Goal: Transaction & Acquisition: Download file/media

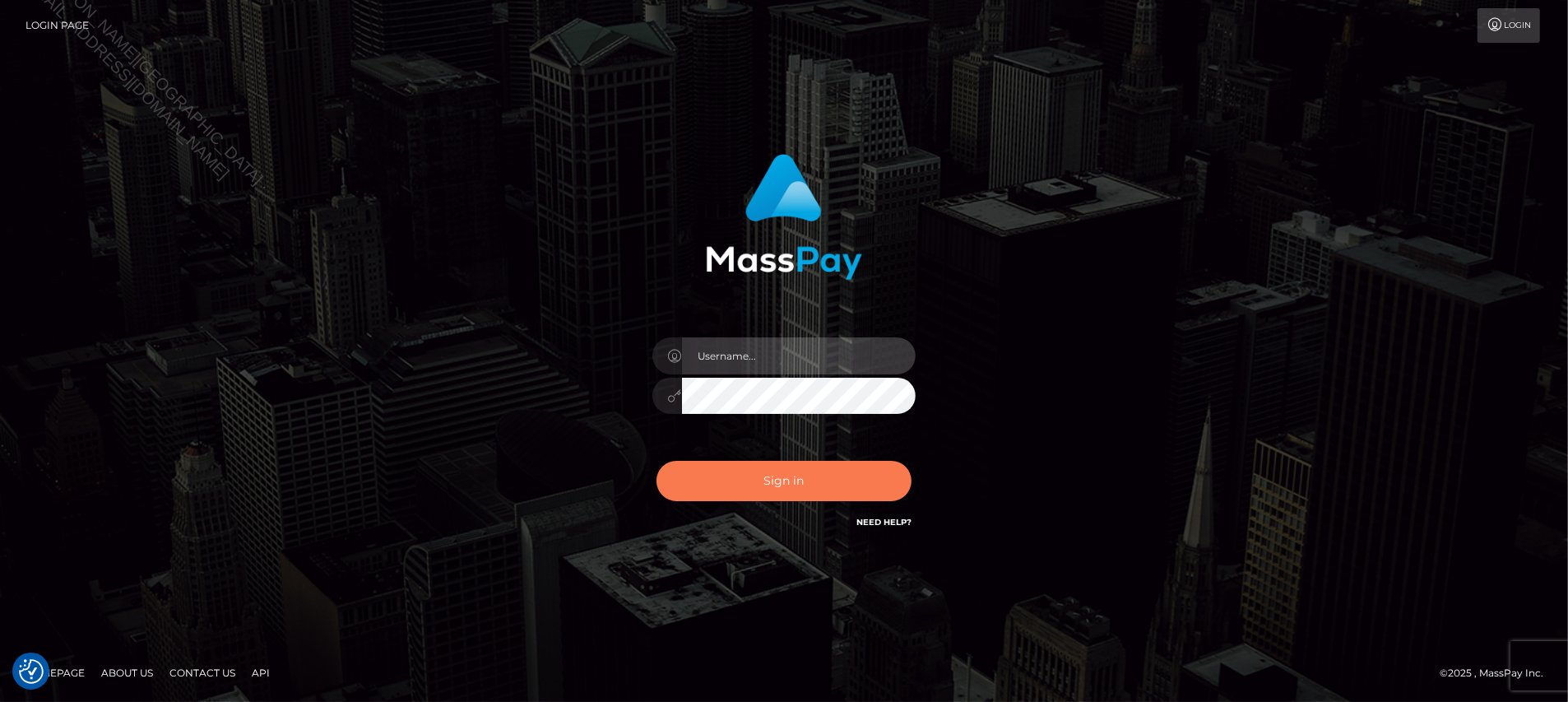
type input "Jiecel"
click at [823, 481] on button "Sign in" at bounding box center [784, 481] width 255 height 41
click at [806, 499] on button "Sign in" at bounding box center [784, 481] width 255 height 41
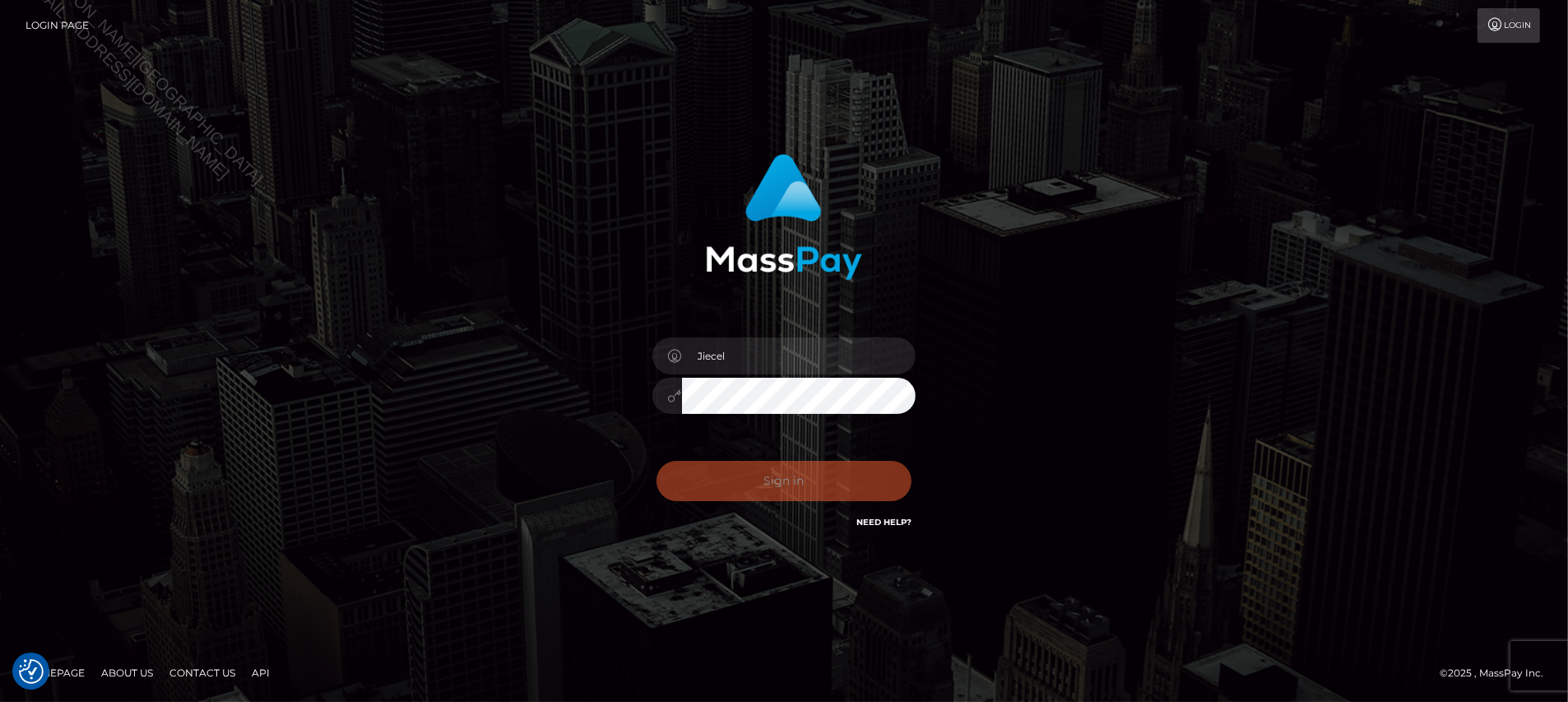
checkbox input "true"
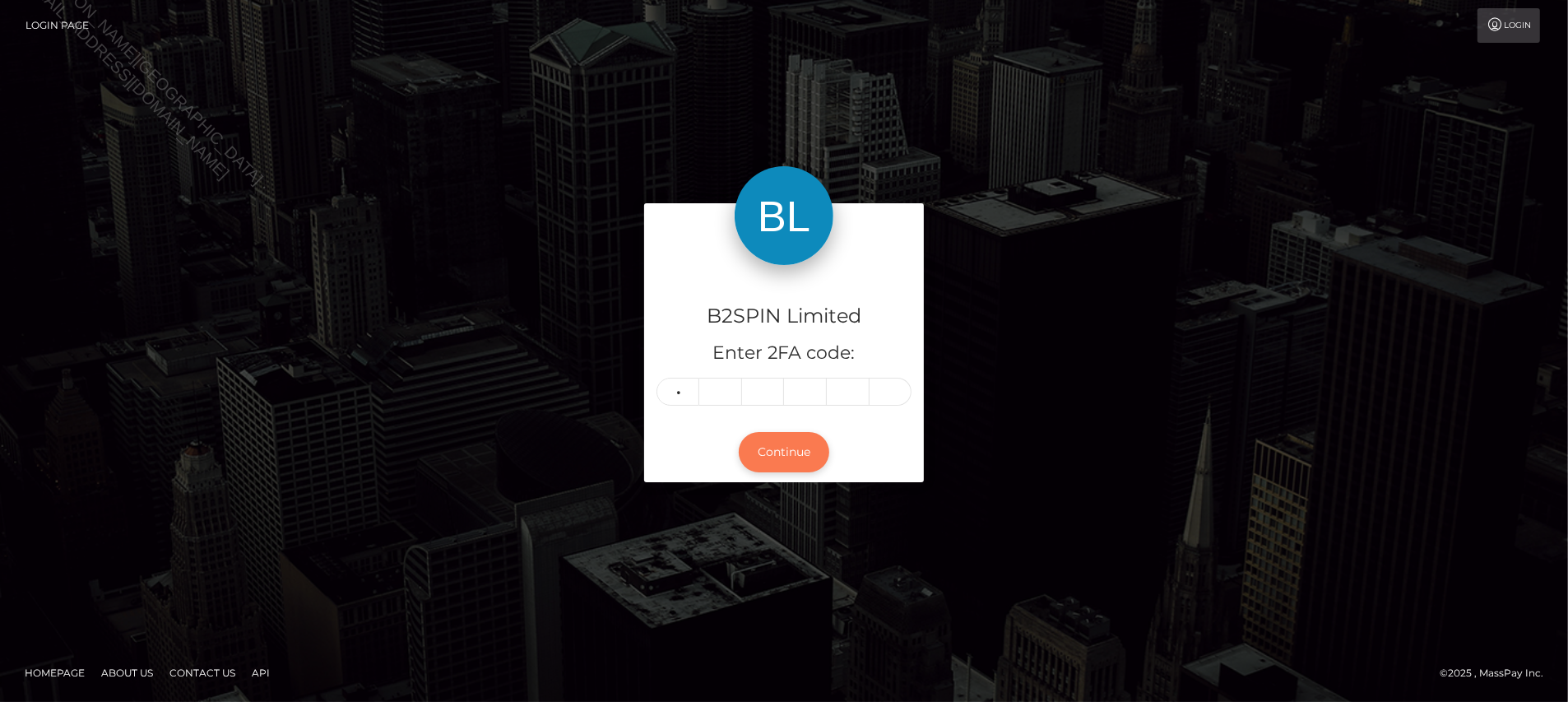
type input "6"
type input "7"
type input "9"
type input "8"
type input "1"
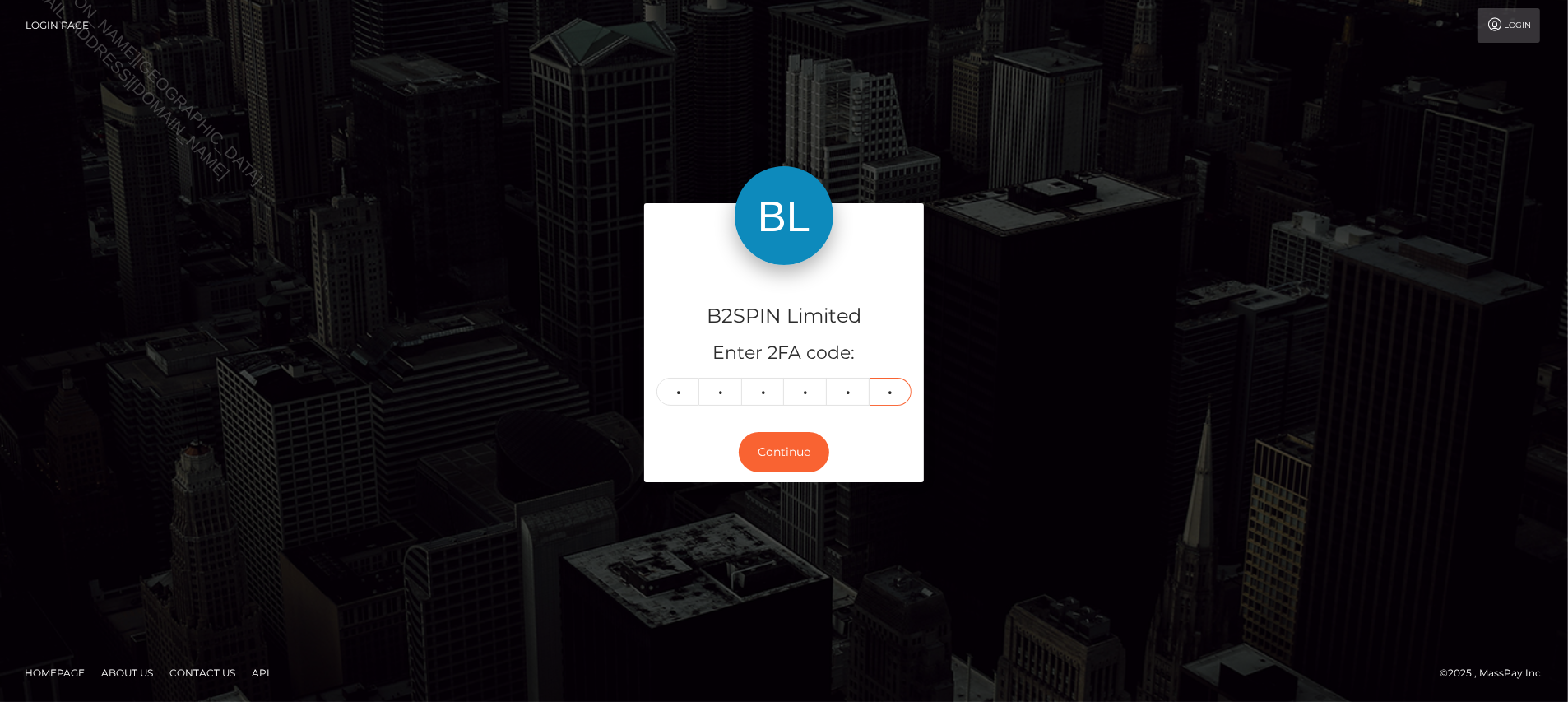
type input "2"
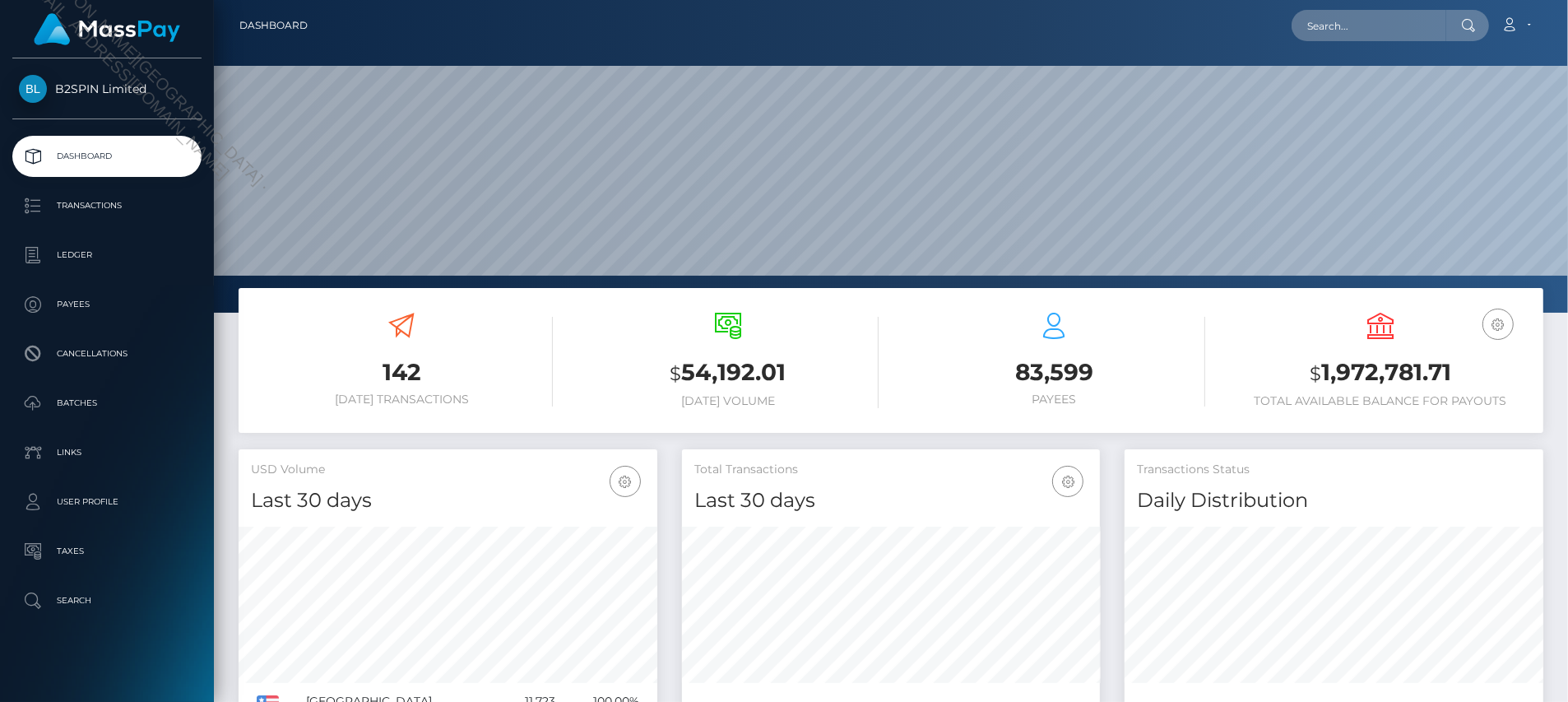
scroll to position [290, 418]
click at [1340, 20] on input "text" at bounding box center [1368, 26] width 154 height 31
paste input "7526ac40-62a8-4342-a0fa-473b558a873d"
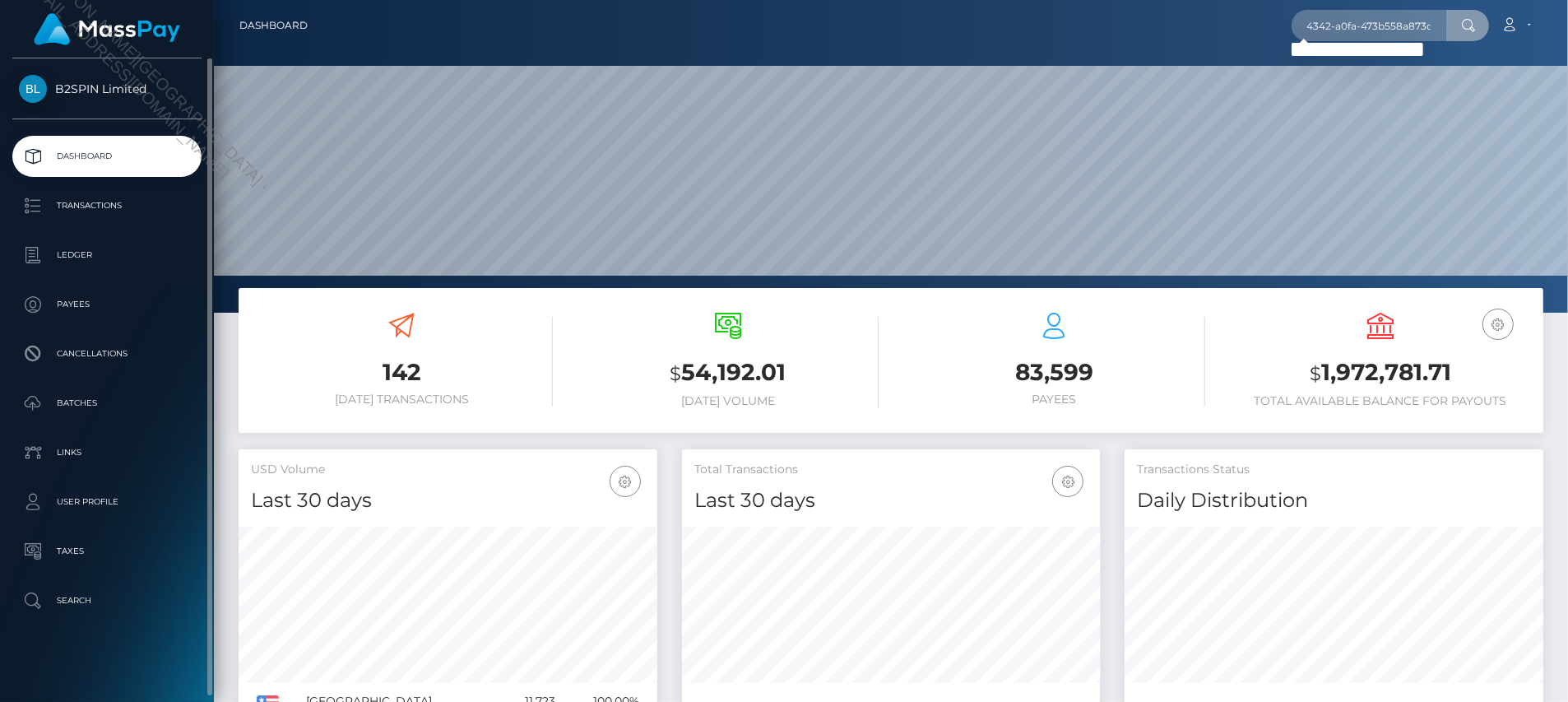
scroll to position [0, 0]
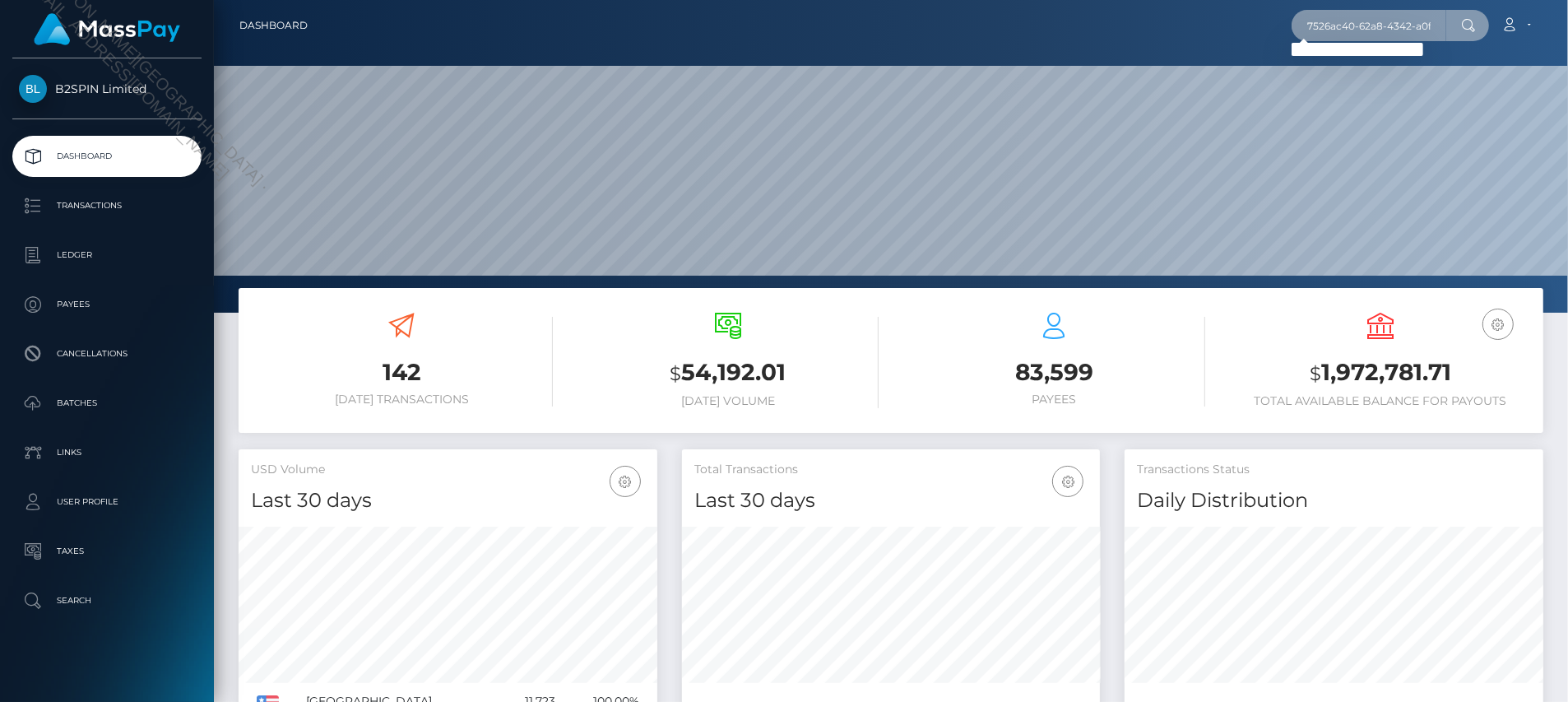
click at [1355, 22] on input "7526ac40-62a8-4342-a0fa-473b558a873d" at bounding box center [1368, 26] width 154 height 31
click at [1354, 22] on input "7526ac40-62a8-4342-a0fa-473b558a873d" at bounding box center [1368, 26] width 154 height 31
paste input "841f550-d3d8-4552-85b0-c330407f046a"
click at [1364, 20] on input "7841f550-d3d8-4552-85b0-c330407f046a" at bounding box center [1368, 26] width 154 height 31
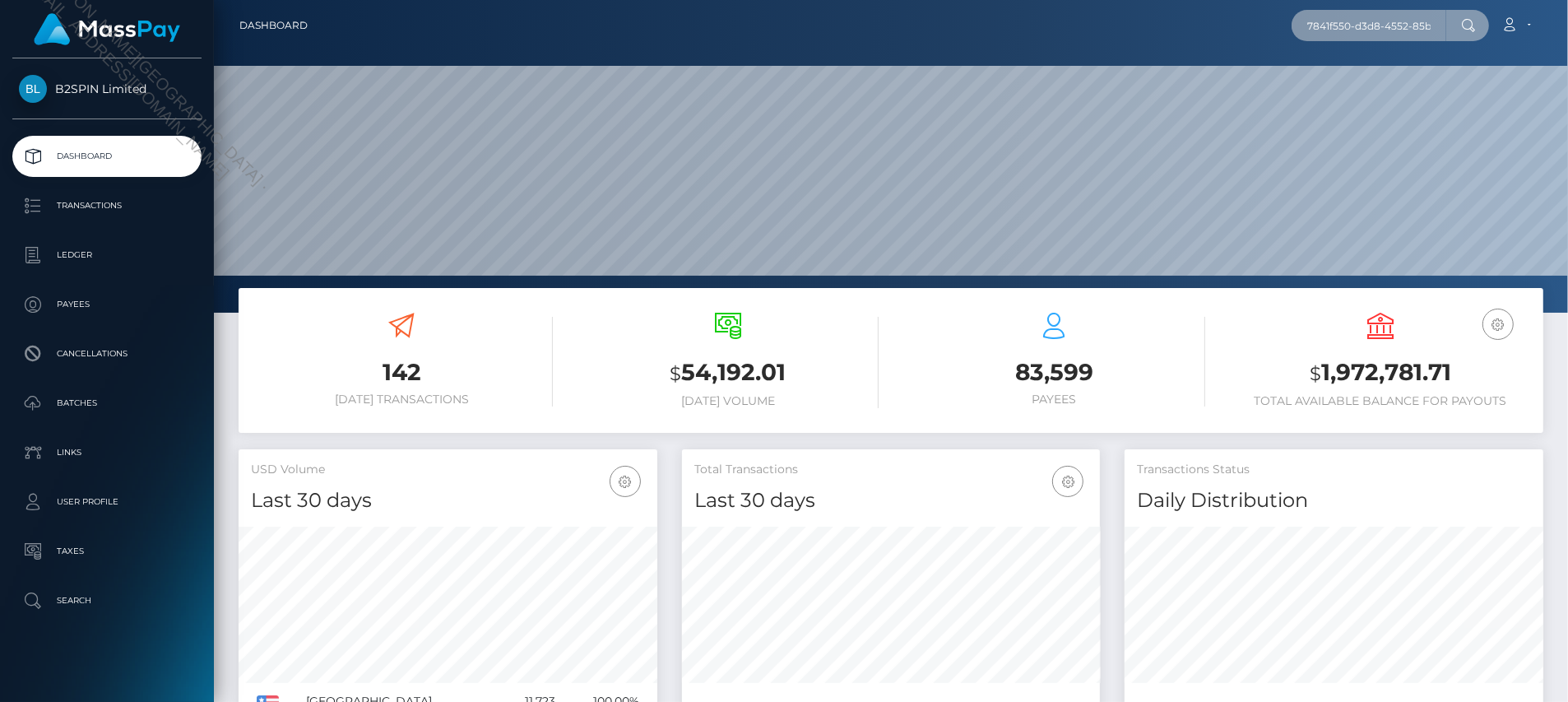
click at [1364, 20] on input "7841f550-d3d8-4552-85b0-c330407f046a" at bounding box center [1368, 26] width 154 height 31
paste input "cddd21cc-d9d4-4035-a290-2b8c2c2f203e"
click at [1343, 23] on input "cddd21cc-d9d4-4035-a290-2b8c2c2f203e" at bounding box center [1368, 26] width 154 height 31
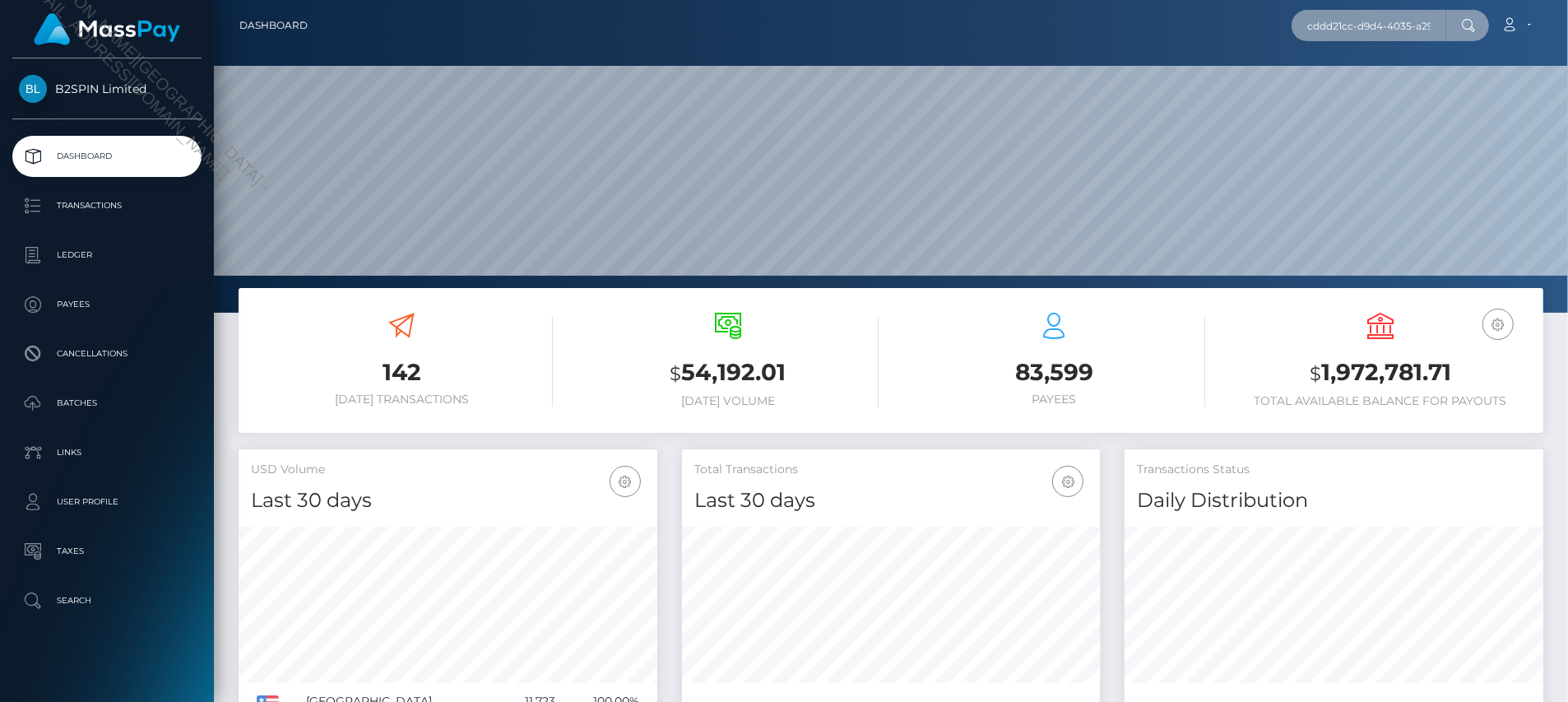
click at [1343, 23] on input "cddd21cc-d9d4-4035-a290-2b8c2c2f203e" at bounding box center [1368, 26] width 154 height 31
paste input "e39f3510-1c58-4b0d-be6c-82e2fbc4953a"
click at [1335, 14] on input "e39f3510-1c58-4b0d-be6c-82e2fbc4953a" at bounding box center [1368, 26] width 154 height 31
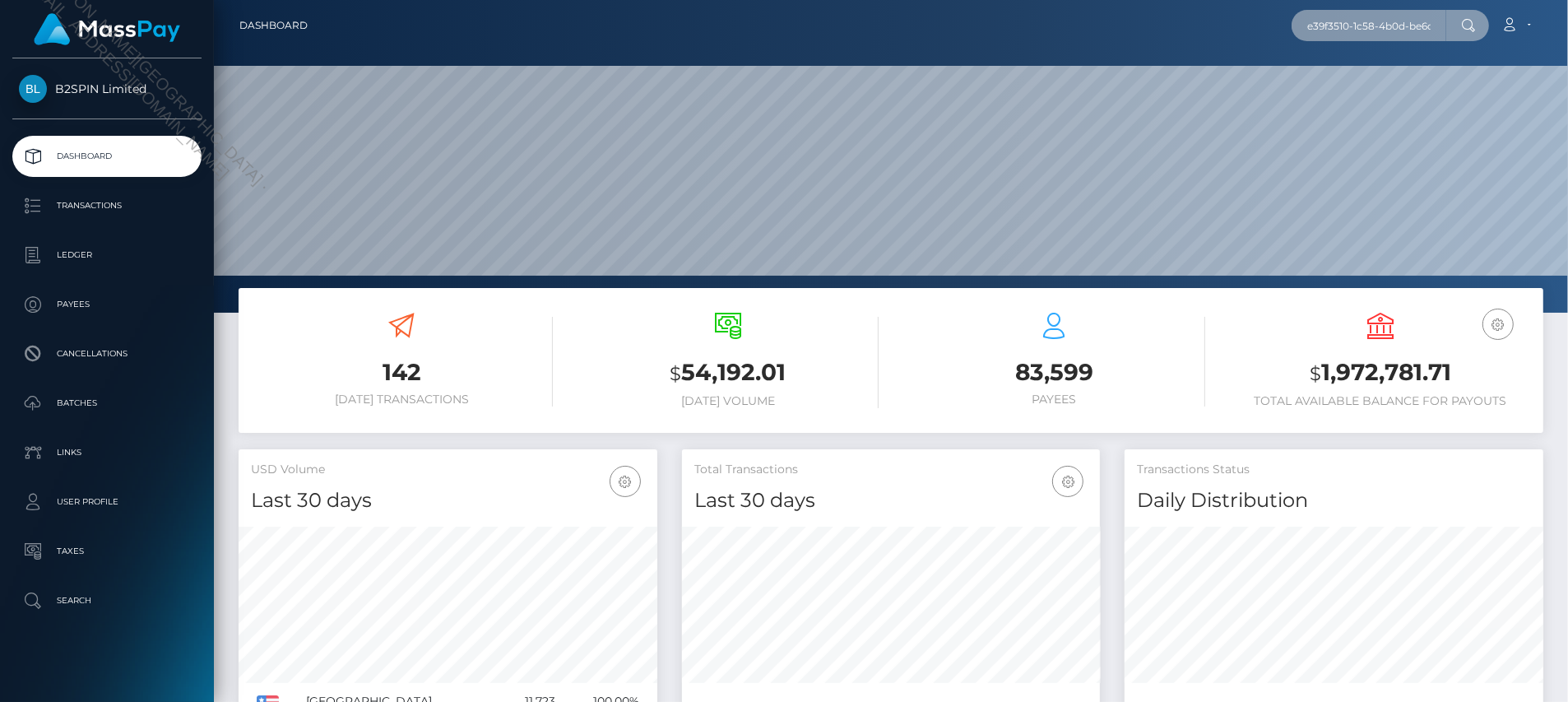
paste input "bd2ab1aa-58d6-4d4b-9f06-95ad7019039d"
click at [1349, 29] on input "bd2ab1aa-58d6-4d4b-9f06-95ad7019039d" at bounding box center [1368, 26] width 154 height 31
paste input "567f9e48-44b1-48ef-97aa-1ff0060a135f"
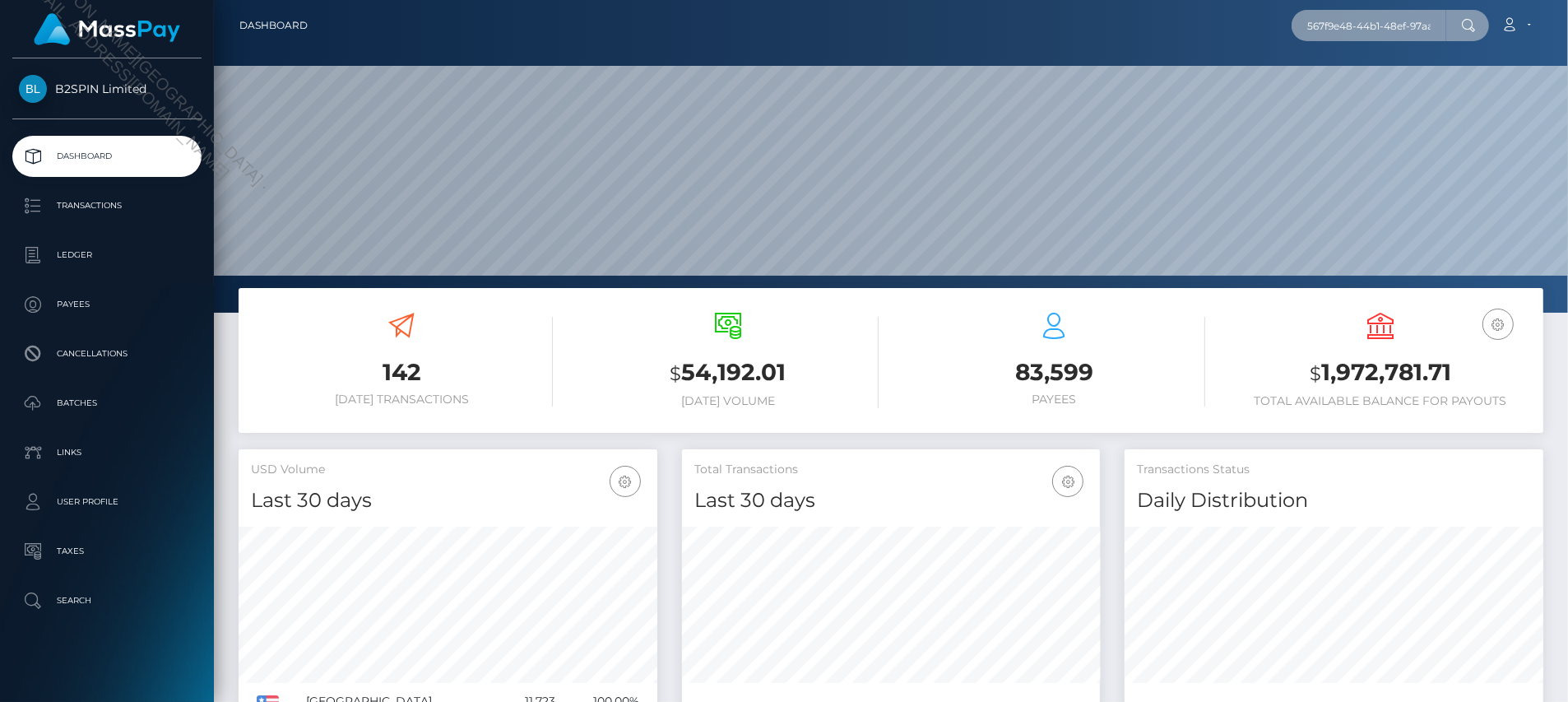
scroll to position [0, 67]
type input "567f9e48-44b1-48ef-97aa-1ff0060a135f"
click at [1401, 15] on input "567f9e48-44b1-48ef-97aa-1ff0060a135f" at bounding box center [1368, 26] width 154 height 31
click at [1401, 17] on input "567f9e48-44b1-48ef-97aa-1ff0060a135f" at bounding box center [1368, 26] width 154 height 31
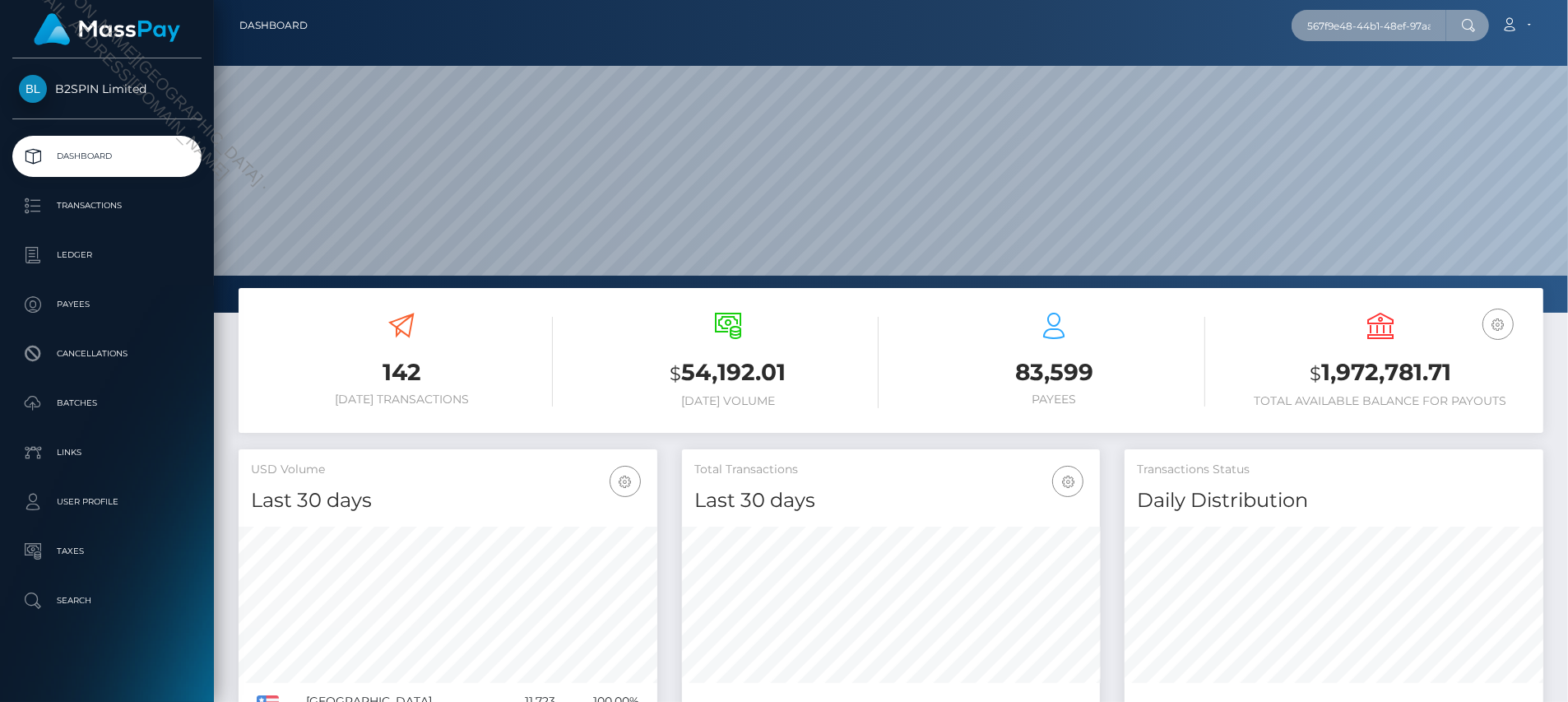
click at [1401, 17] on input "567f9e48-44b1-48ef-97aa-1ff0060a135f" at bounding box center [1368, 26] width 154 height 31
drag, startPoint x: 1412, startPoint y: 450, endPoint x: 812, endPoint y: 294, distance: 619.9
click at [1407, 450] on div "Transactions Status Daily Distribution" at bounding box center [1334, 482] width 419 height 65
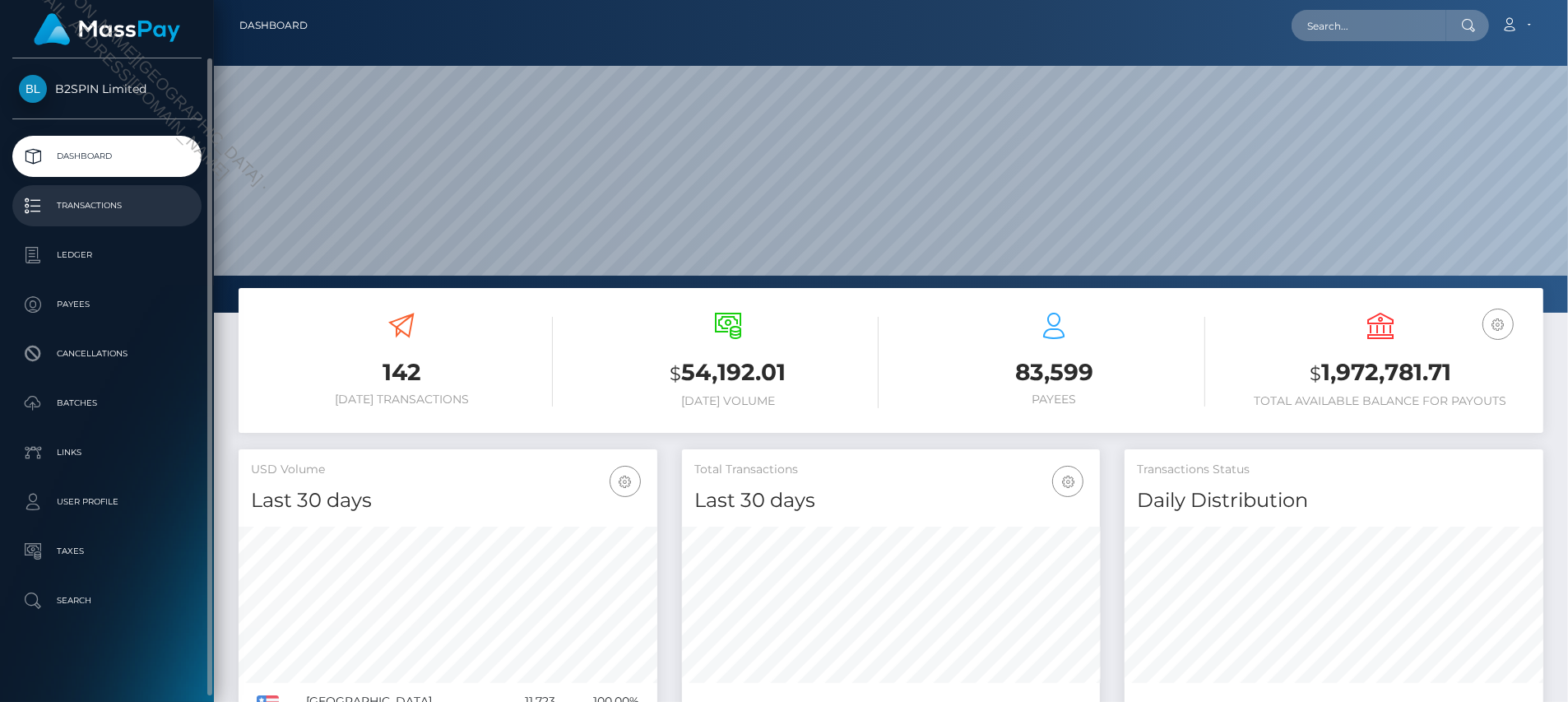
click at [108, 204] on p "Transactions" at bounding box center [106, 205] width 176 height 25
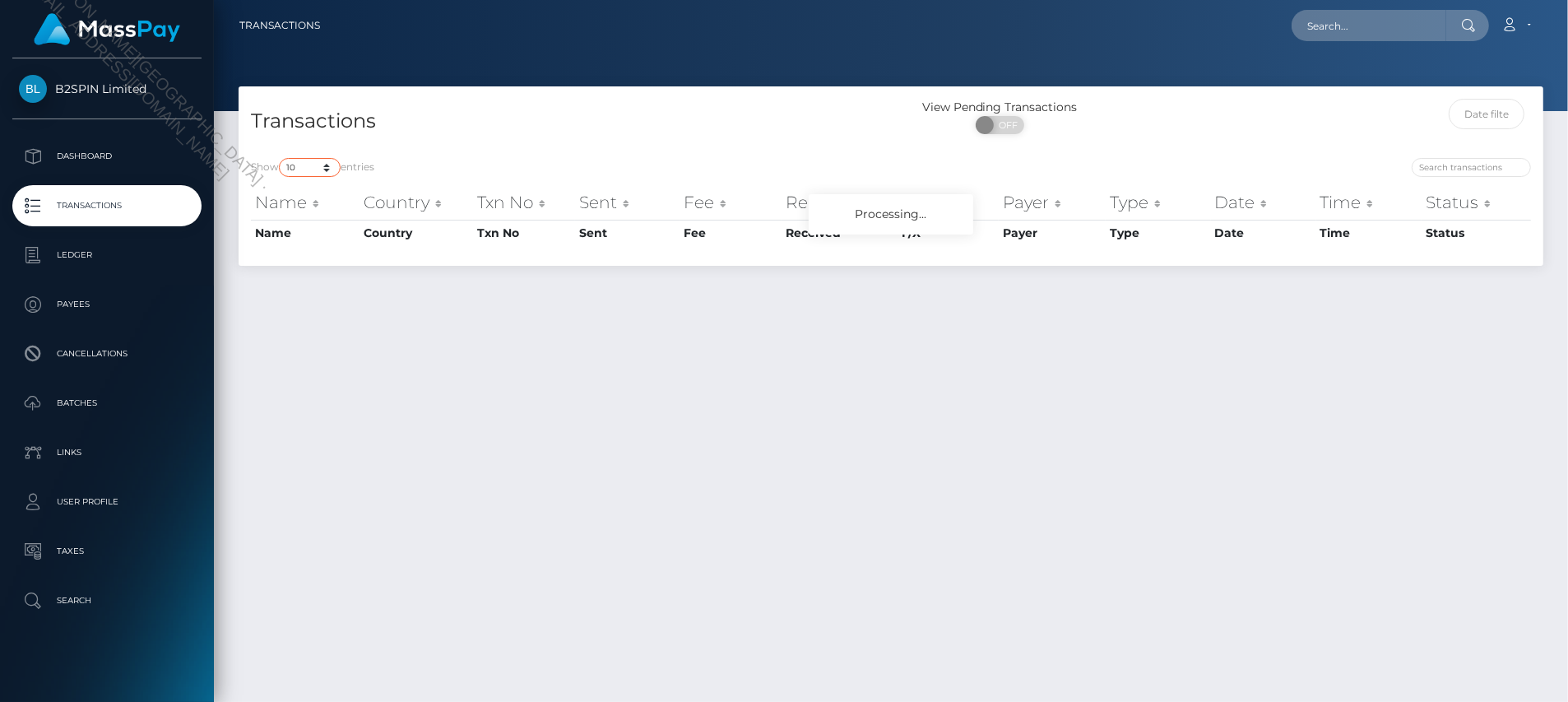
click at [309, 169] on select "10 25 50 100 250 500 1,000 3,500" at bounding box center [309, 167] width 62 height 18
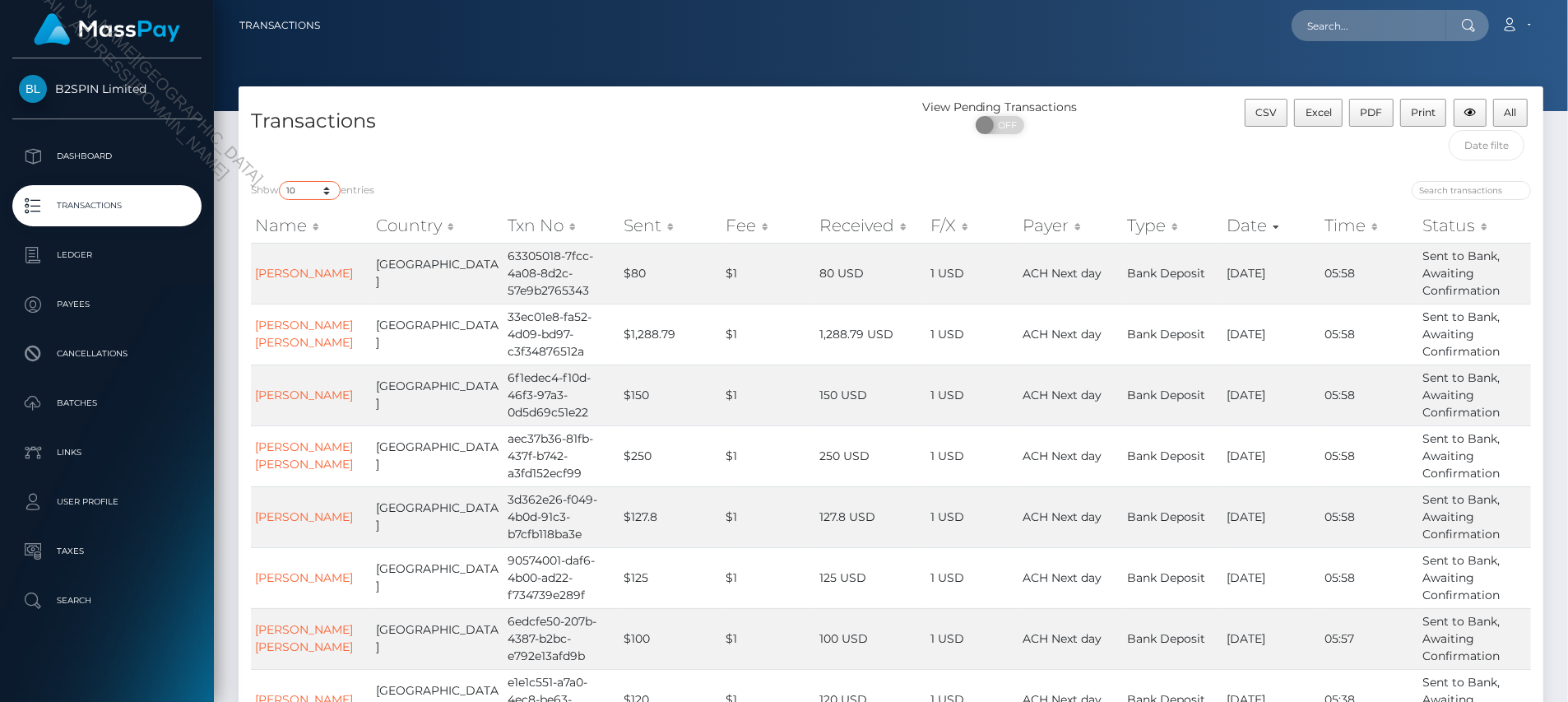
select select "3500"
click at [280, 181] on select "10 25 50 100 250 500 1,000 3,500" at bounding box center [309, 191] width 62 height 18
click at [1001, 126] on span "OFF" at bounding box center [1005, 125] width 41 height 18
checkbox input "true"
click at [768, 123] on h4 "Transactions" at bounding box center [564, 121] width 627 height 29
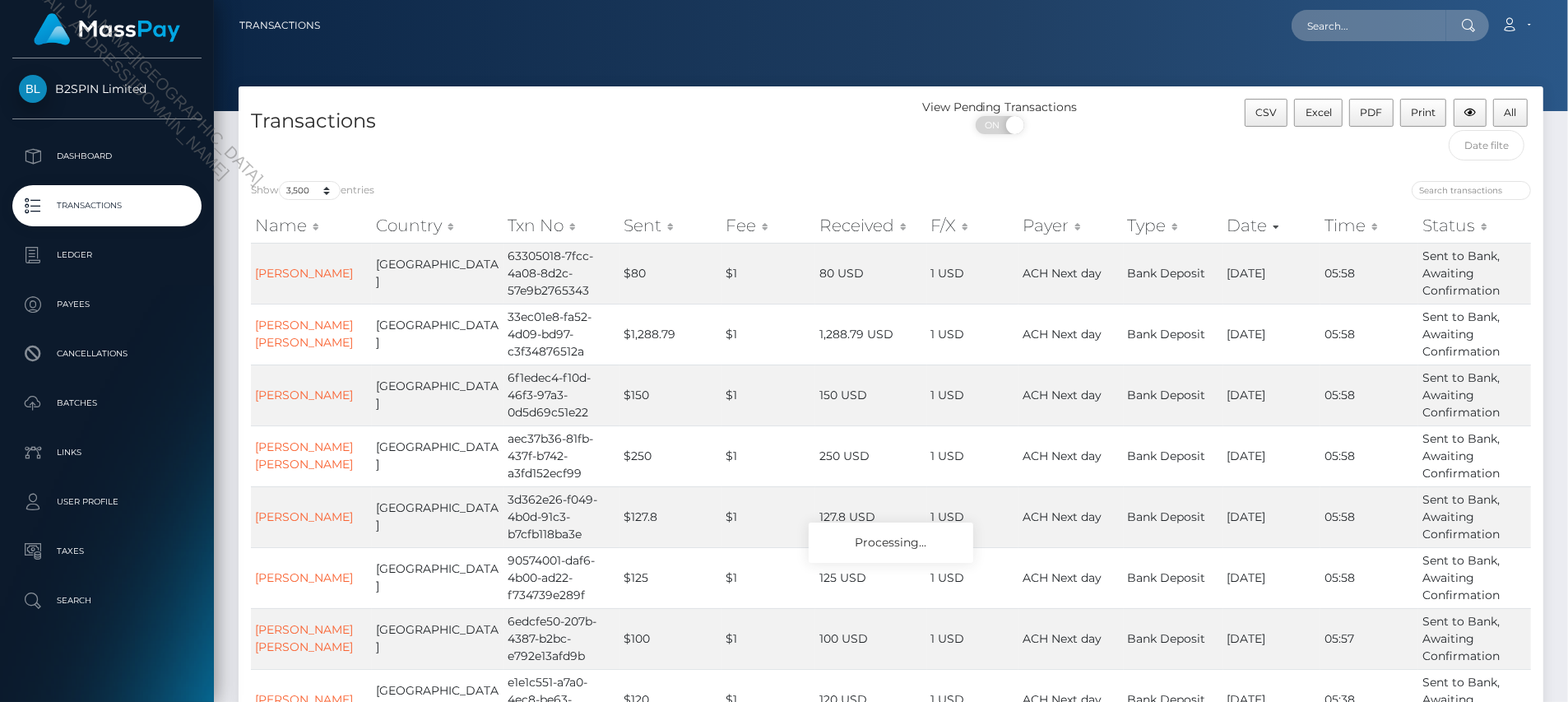
click at [218, 662] on div "Transactions View Pending Transactions ON OFF CSV Excel PDF Print All Show 10 2…" at bounding box center [891, 523] width 1354 height 873
click at [759, 120] on h4 "Transactions" at bounding box center [564, 121] width 627 height 29
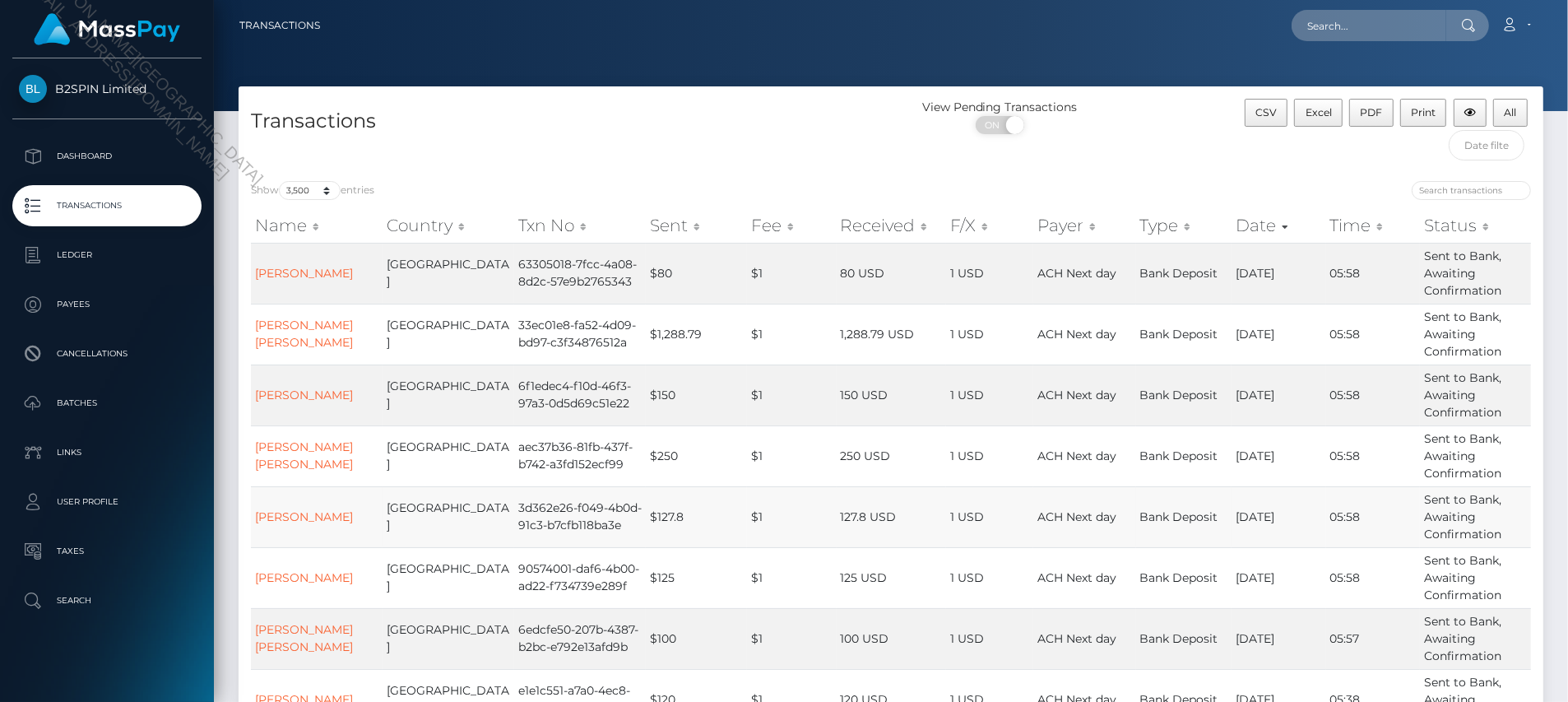
drag, startPoint x: 1549, startPoint y: 648, endPoint x: 805, endPoint y: 495, distance: 759.6
click at [1325, 114] on span "Excel" at bounding box center [1318, 112] width 26 height 12
click at [791, 146] on div "Transactions" at bounding box center [564, 134] width 652 height 70
